Goal: Information Seeking & Learning: Learn about a topic

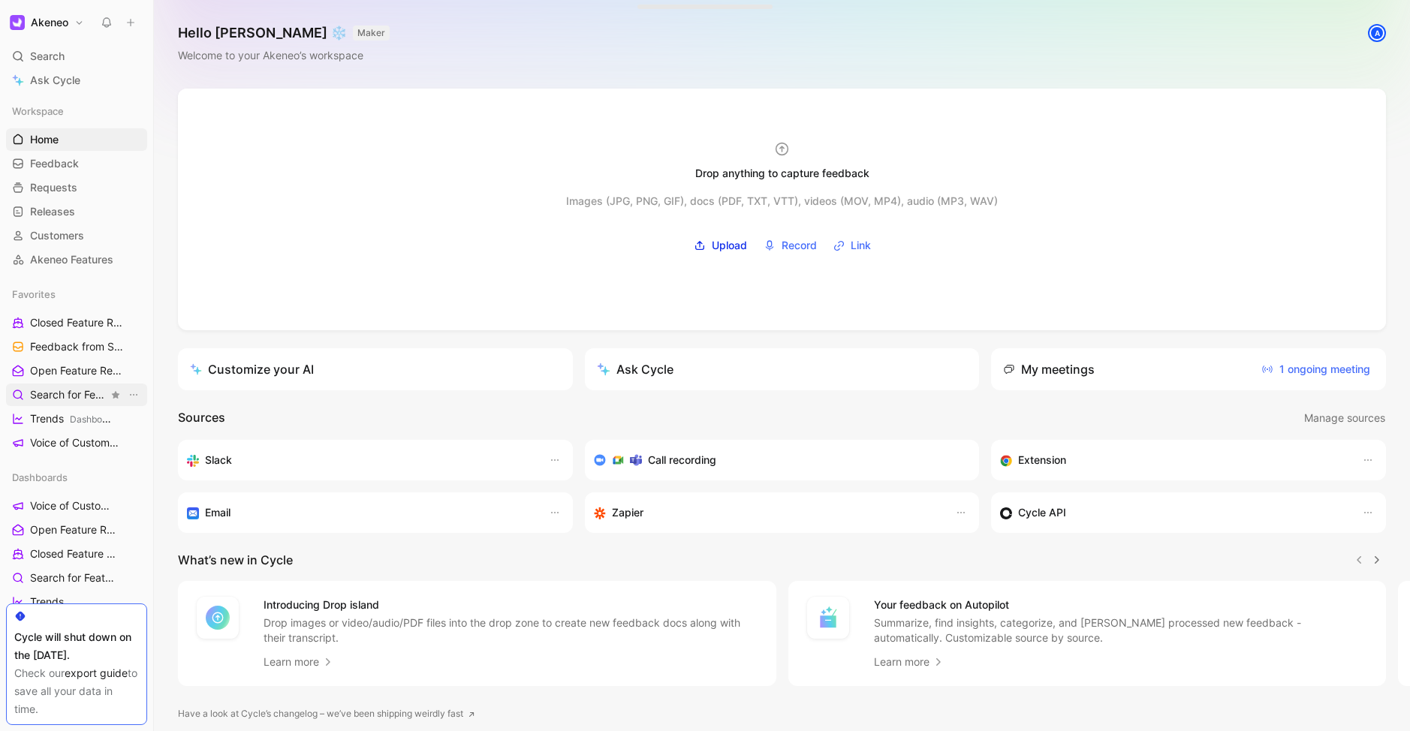
click at [51, 391] on span "Search for Feature Requests Dashboards" at bounding box center [69, 395] width 78 height 16
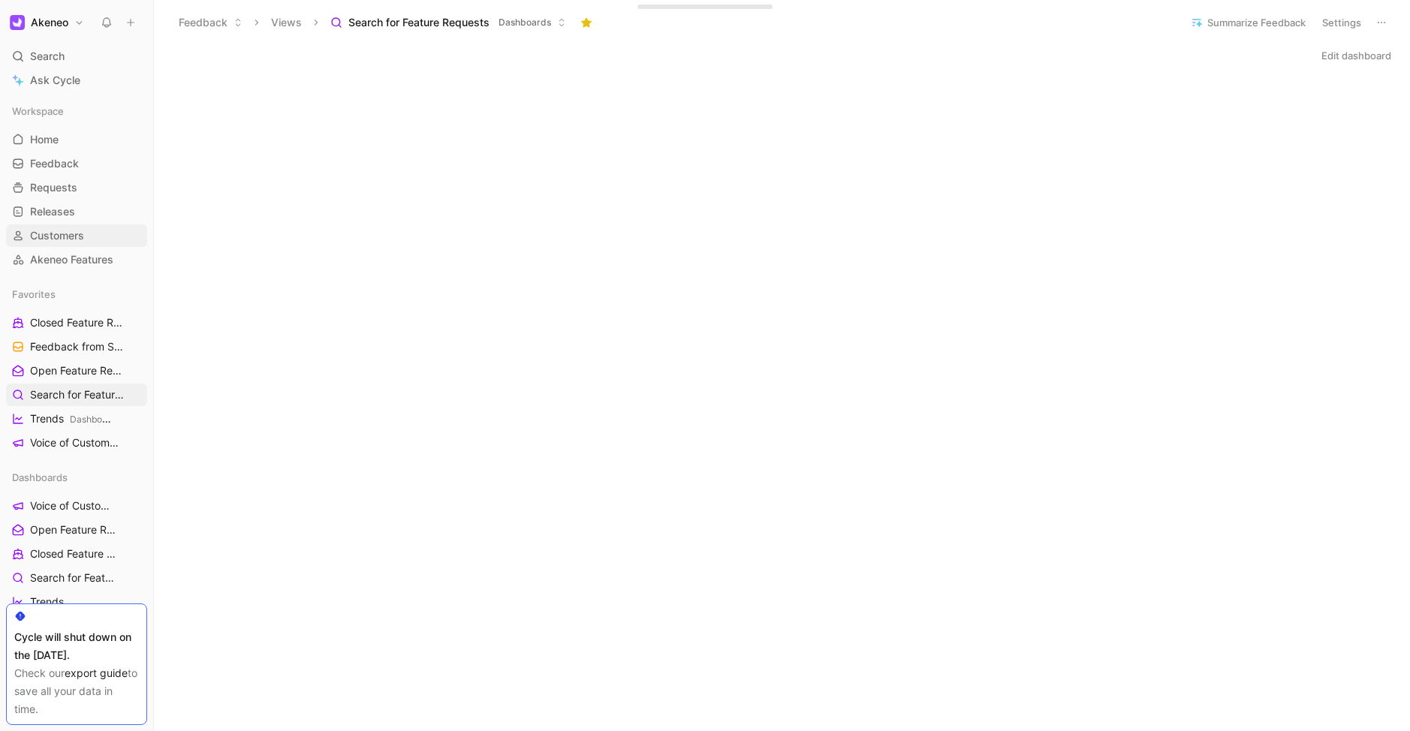
click at [47, 239] on span "Customers" at bounding box center [57, 235] width 54 height 15
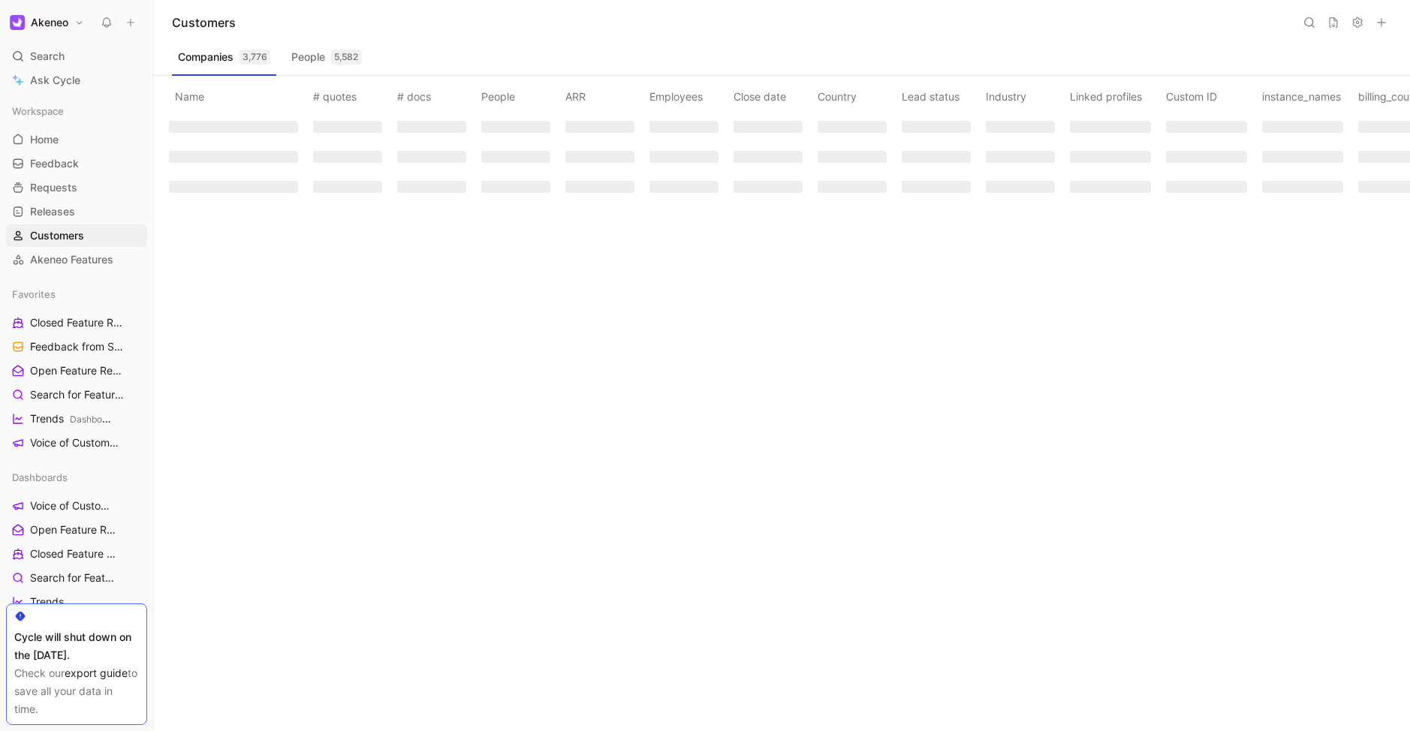
click at [1305, 17] on icon at bounding box center [1309, 23] width 12 height 12
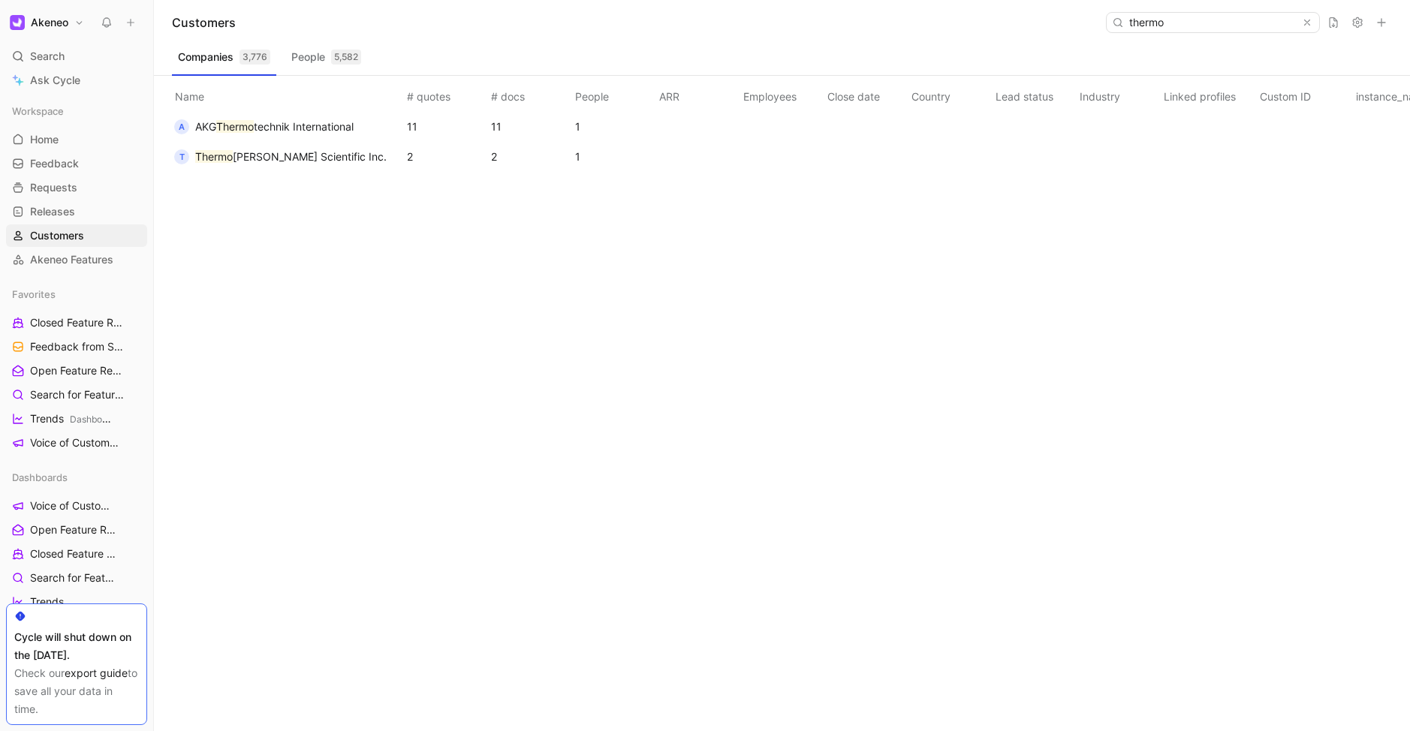
type input "thermo"
click at [263, 160] on span "[PERSON_NAME] Scientific Inc." at bounding box center [310, 156] width 154 height 13
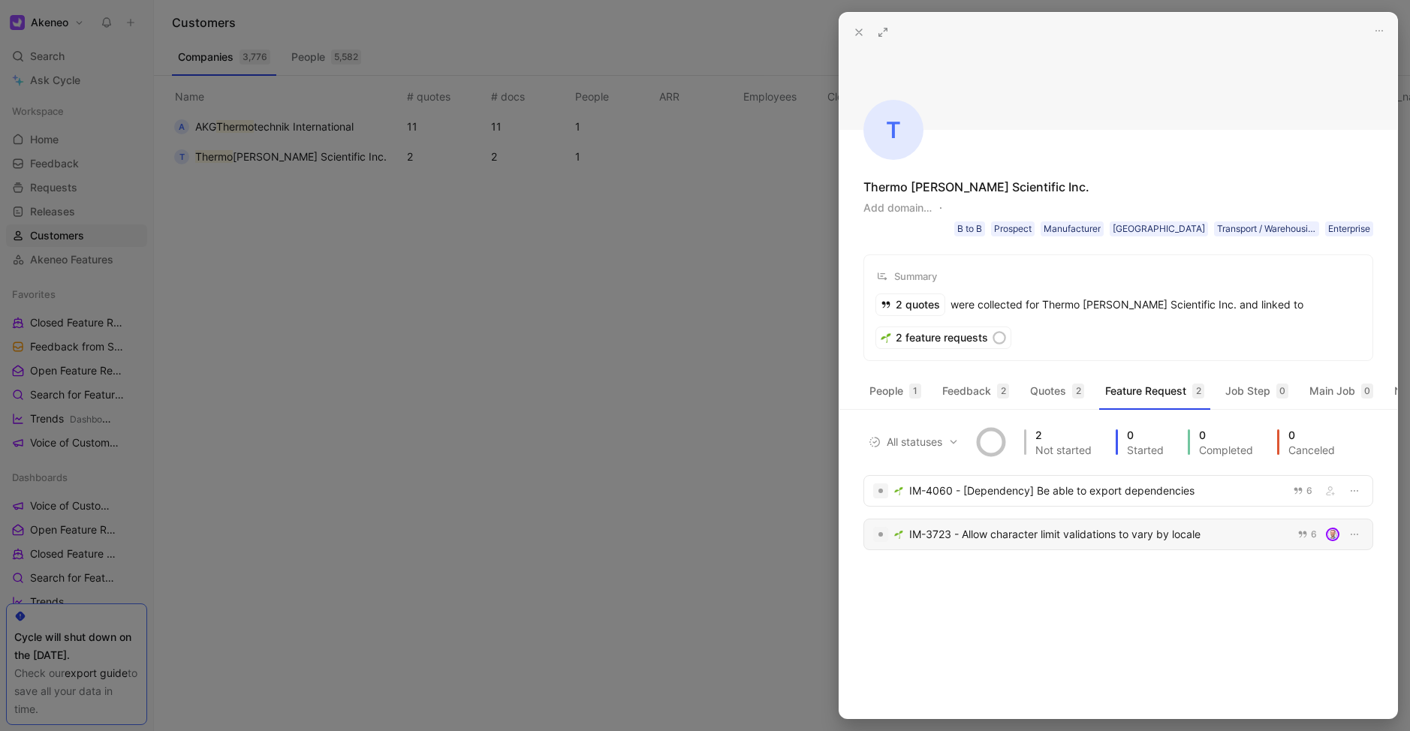
click at [1095, 543] on div "IM-3723 - Allow character limit validations to vary by locale" at bounding box center [1098, 535] width 379 height 18
